Goal: Information Seeking & Learning: Understand process/instructions

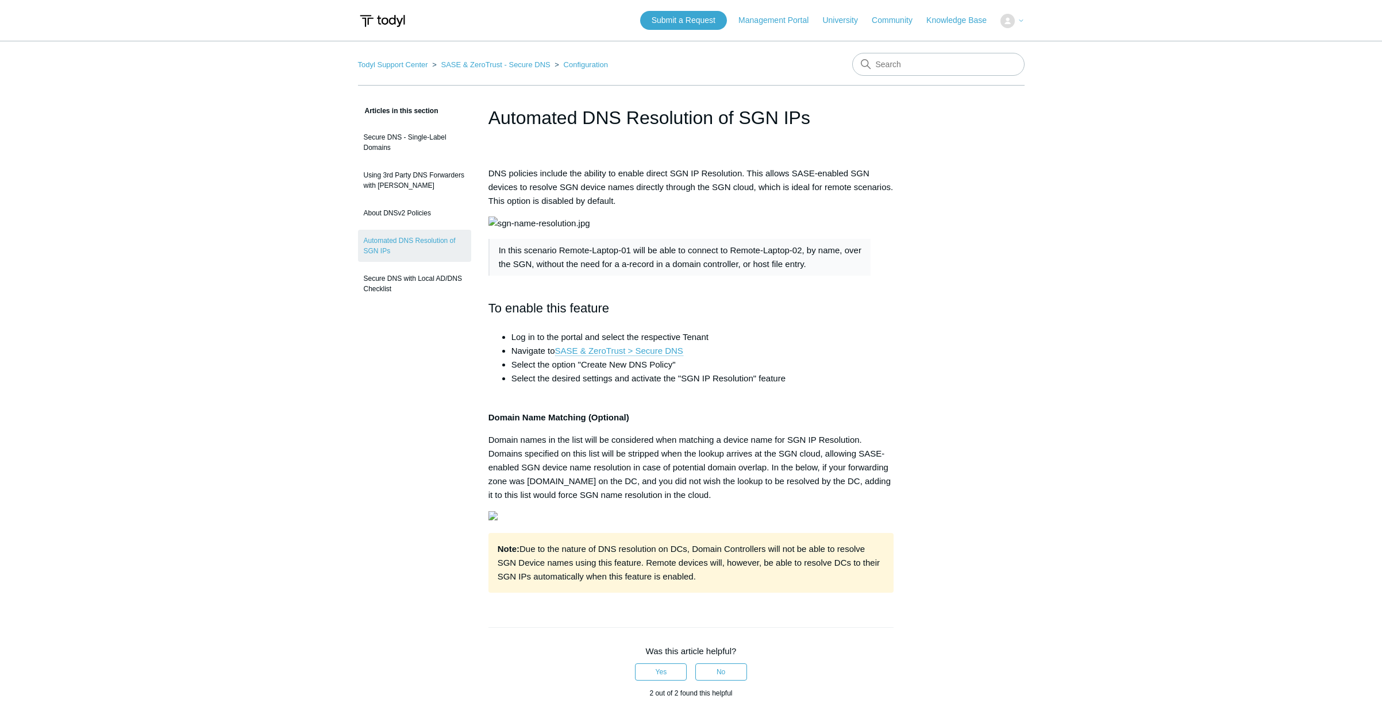
scroll to position [253, 0]
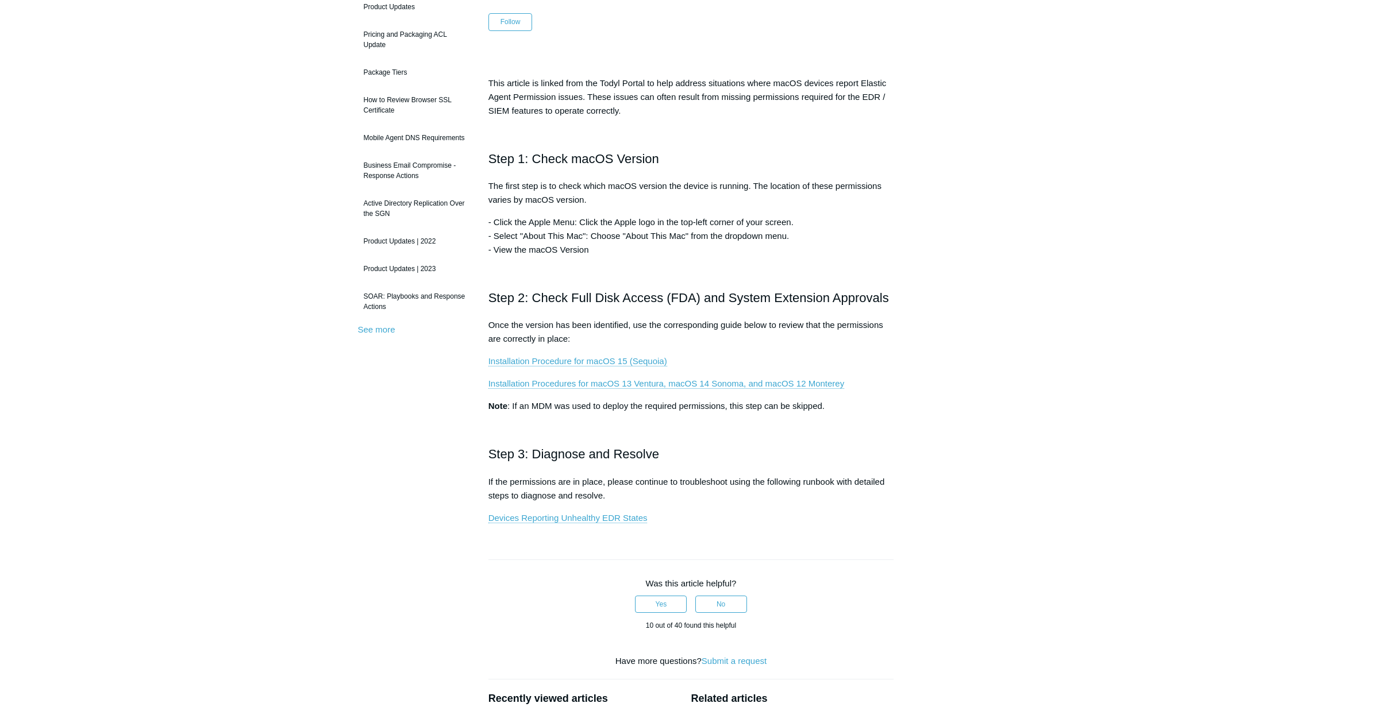
scroll to position [188, 0]
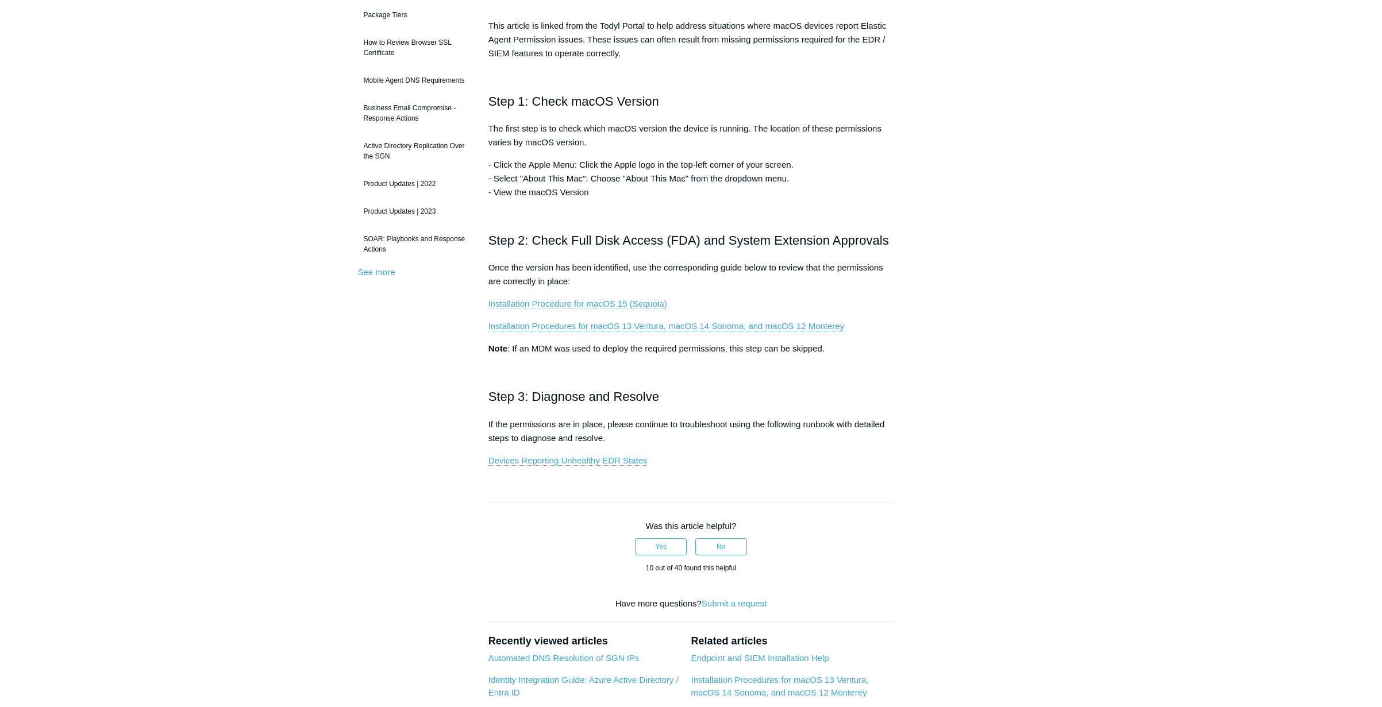
click at [568, 302] on link "Installation Procedure for macOS 15 (Sequoia)" at bounding box center [577, 304] width 179 height 10
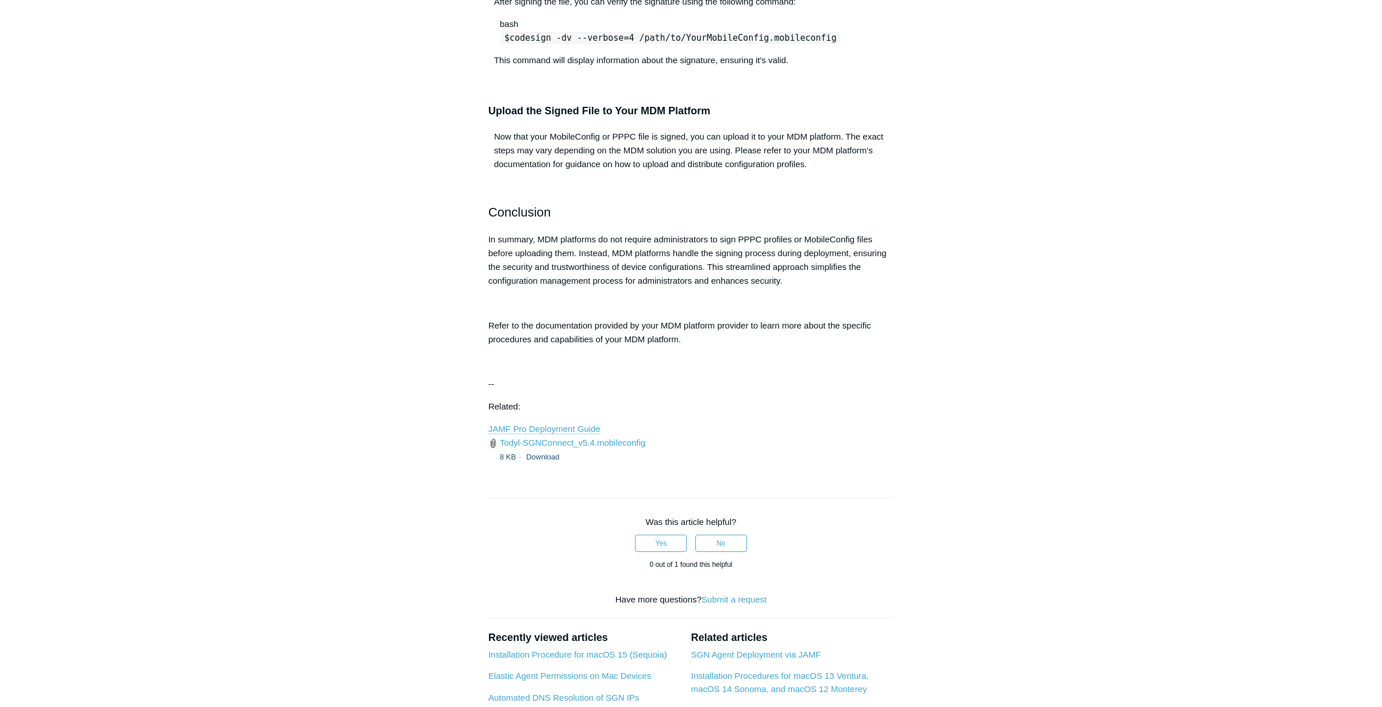
scroll to position [1171, 0]
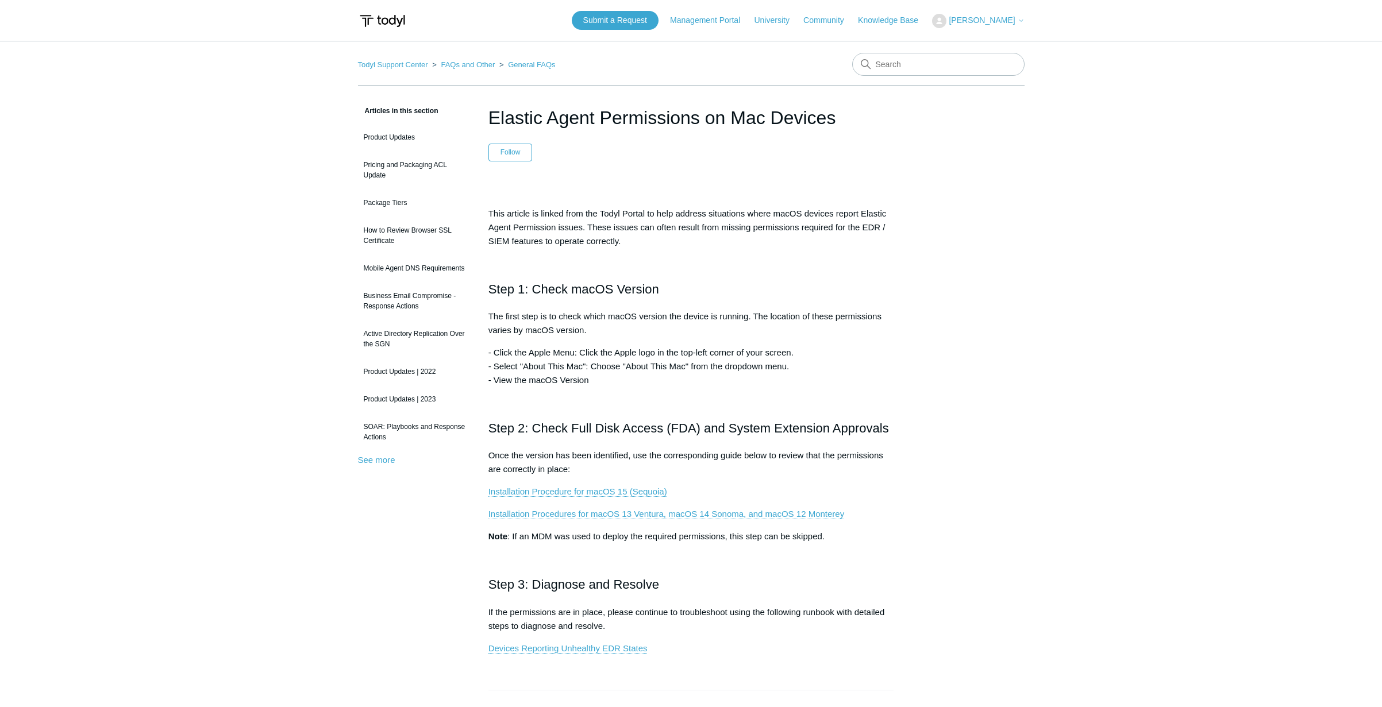
scroll to position [188, 0]
